Goal: Check status: Verify the current state of an ongoing process or item

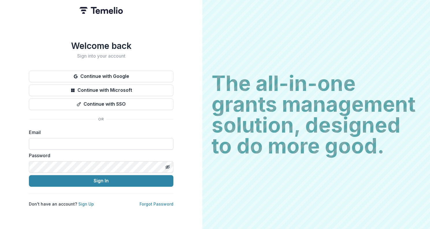
click at [89, 138] on input at bounding box center [101, 144] width 145 height 12
type input "**********"
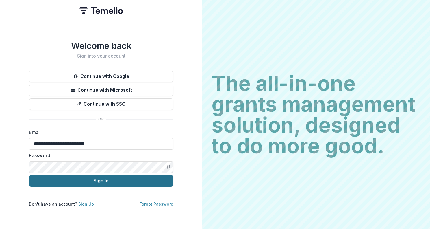
click at [74, 181] on button "Sign In" at bounding box center [101, 181] width 145 height 12
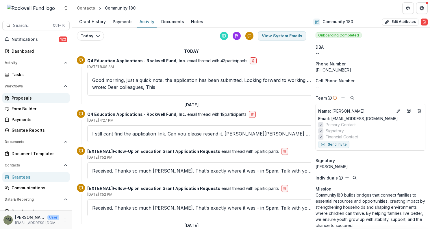
click at [20, 97] on div "Proposals" at bounding box center [39, 98] width 54 height 6
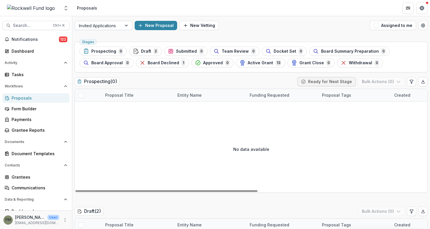
click at [120, 26] on div "Invited Applications" at bounding box center [98, 25] width 47 height 8
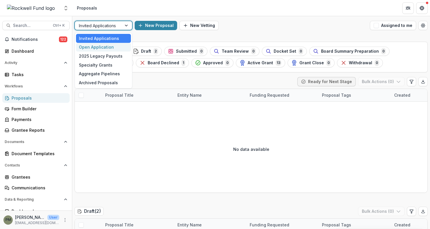
click at [110, 48] on div "Open Application" at bounding box center [103, 47] width 55 height 9
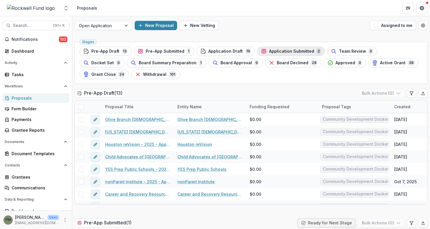
click at [270, 52] on span "Application Submitted" at bounding box center [291, 51] width 45 height 5
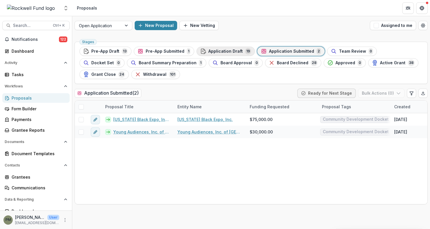
click at [218, 52] on span "Application Draft" at bounding box center [226, 51] width 34 height 5
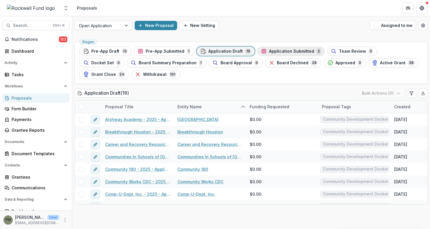
click at [274, 49] on span "Application Submitted" at bounding box center [291, 51] width 45 height 5
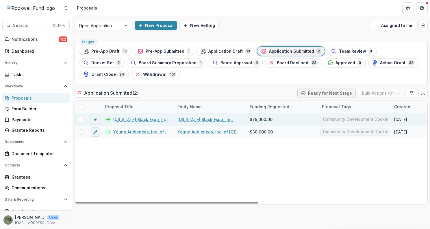
click at [147, 119] on link "Texas Black Expo, Inc. - 2025 - Application Request Form - Education" at bounding box center [141, 119] width 57 height 6
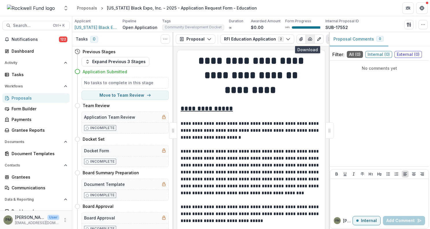
click at [309, 39] on icon "button" at bounding box center [311, 38] width 4 height 3
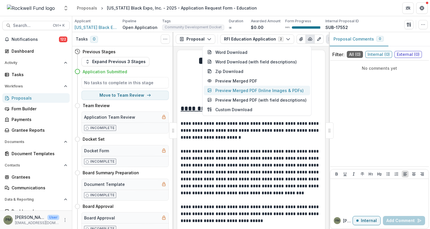
click at [249, 90] on button "Preview Merged PDF (Inline Images & PDFs)" at bounding box center [257, 91] width 106 height 10
